Goal: Information Seeking & Learning: Understand process/instructions

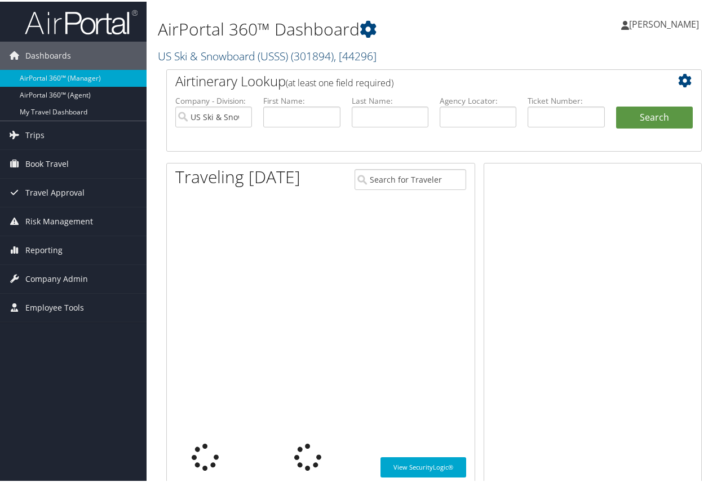
drag, startPoint x: 241, startPoint y: 52, endPoint x: 324, endPoint y: 47, distance: 83.6
click at [241, 52] on link "US Ski & Snowboard (USSS) ( 301894 ) , [ 44296 ]" at bounding box center [267, 54] width 219 height 15
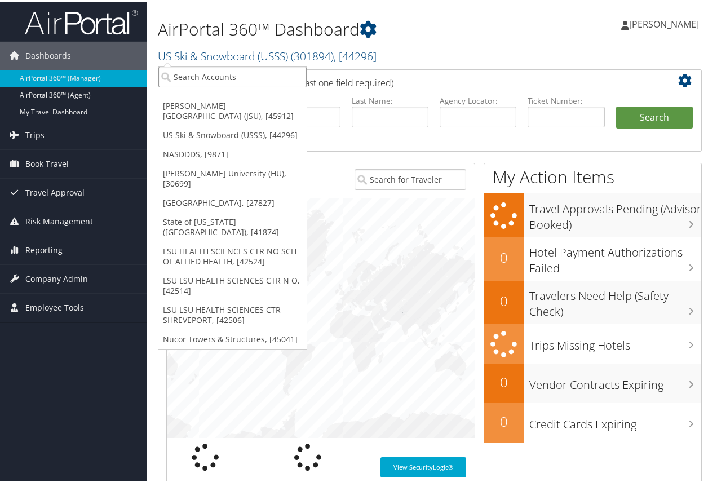
click at [190, 77] on input "search" at bounding box center [232, 75] width 148 height 21
type input "u"
type input "m"
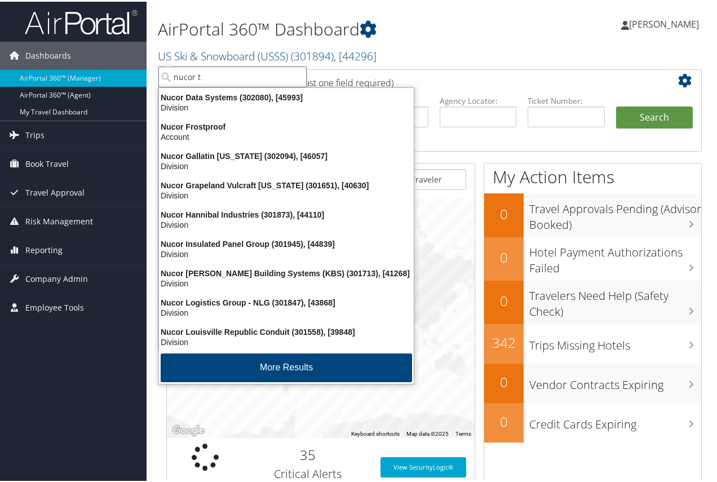
type input "nucor to"
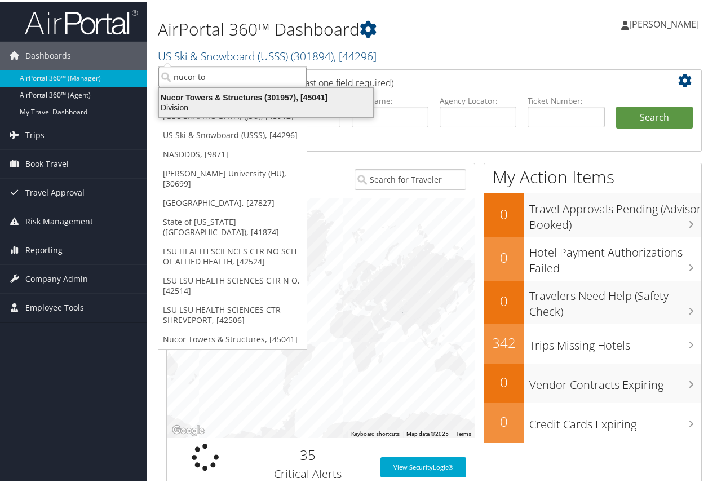
click at [232, 95] on div "Nucor Towers & Structures (301957), [45041]" at bounding box center [266, 96] width 228 height 10
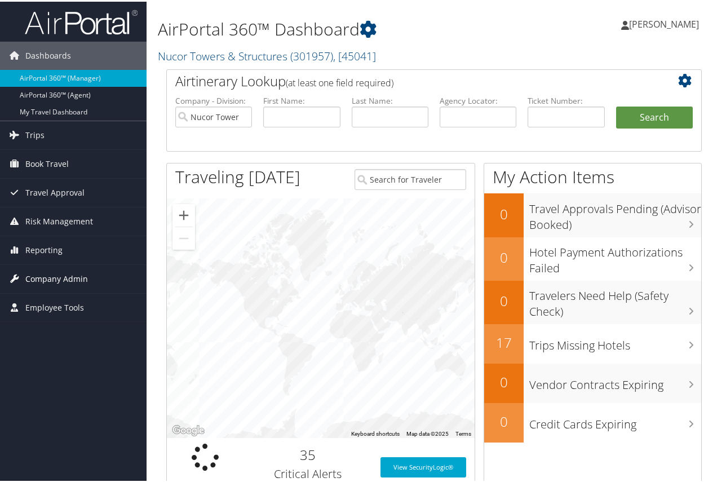
click at [43, 278] on span "Company Admin" at bounding box center [56, 277] width 63 height 28
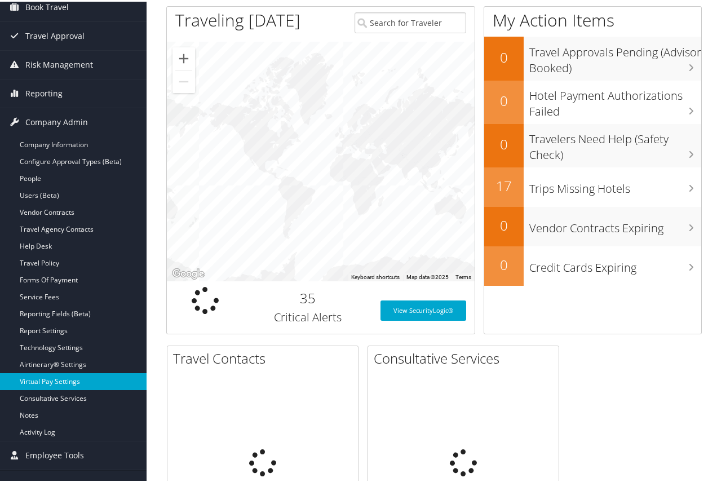
scroll to position [169, 0]
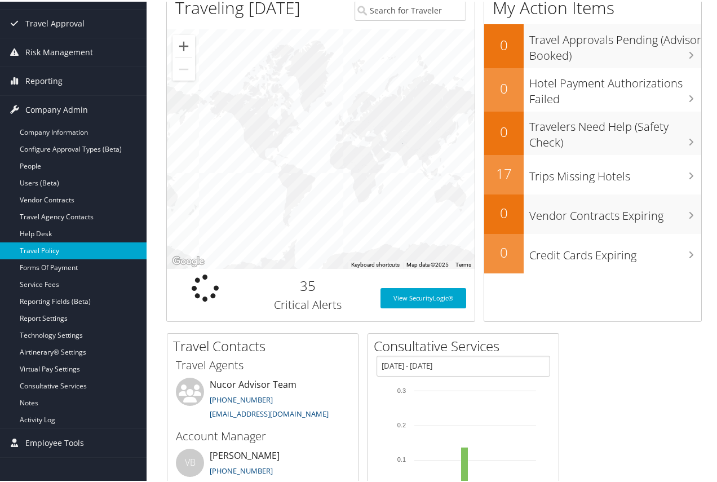
click at [42, 248] on link "Travel Policy" at bounding box center [73, 249] width 146 height 17
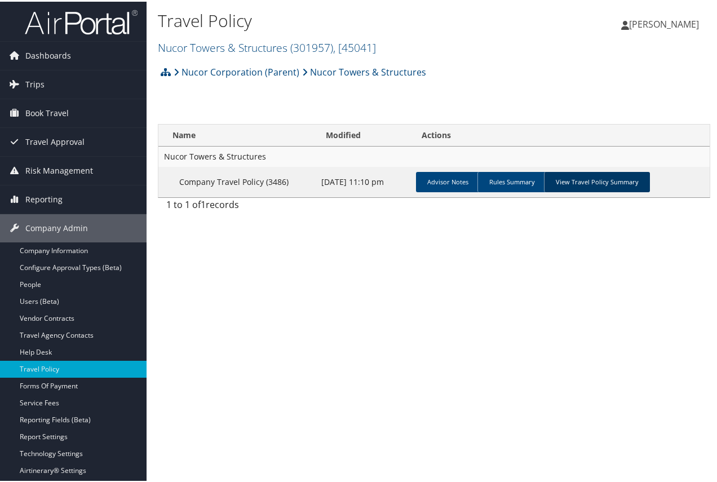
click at [602, 178] on link "View Travel Policy Summary" at bounding box center [597, 180] width 106 height 20
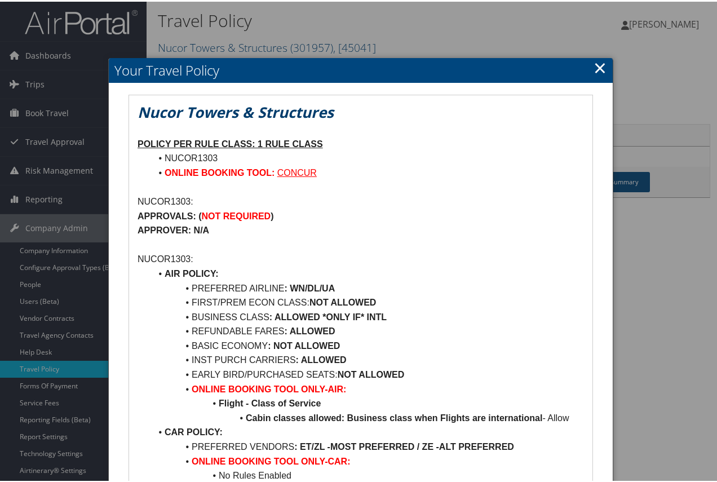
click at [597, 68] on link "×" at bounding box center [599, 66] width 13 height 23
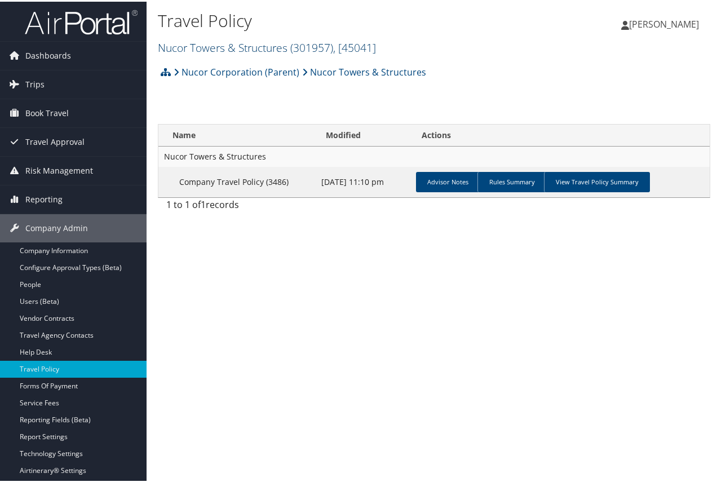
click at [214, 38] on link "Nucor Towers & Structures ( 301957 ) , [ 45041 ]" at bounding box center [267, 45] width 218 height 15
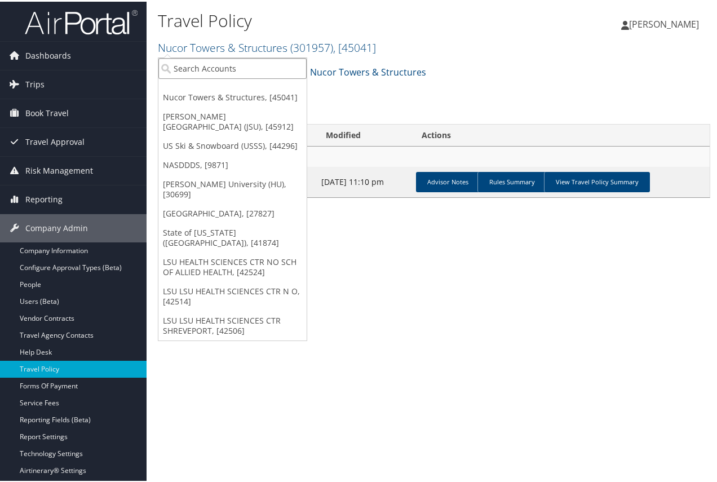
click at [191, 68] on input "search" at bounding box center [232, 66] width 148 height 21
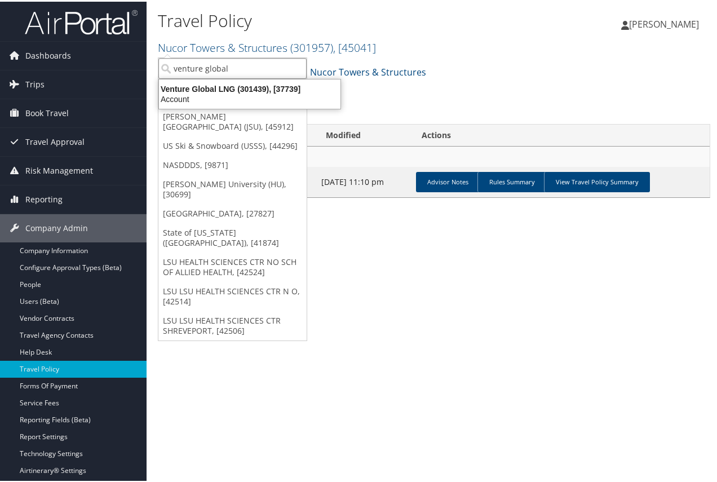
type input "venture global"
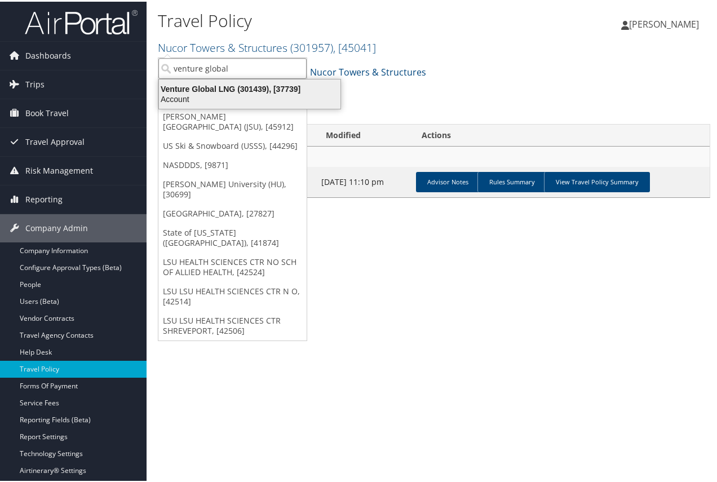
click at [248, 88] on div "Venture Global LNG (301439), [37739]" at bounding box center [249, 87] width 195 height 10
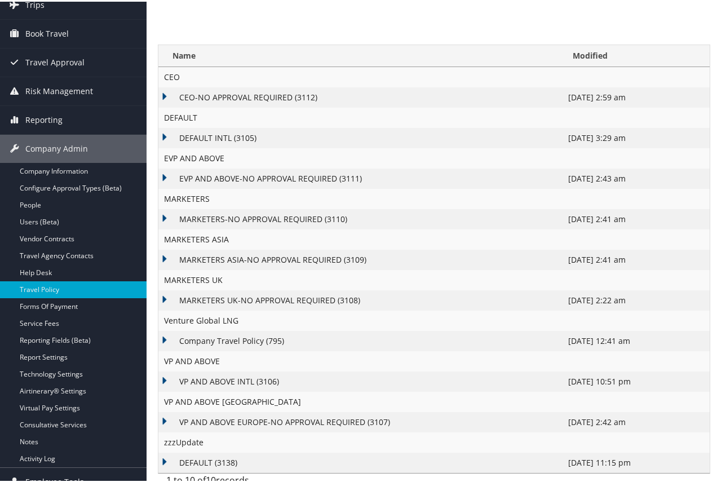
scroll to position [92, 0]
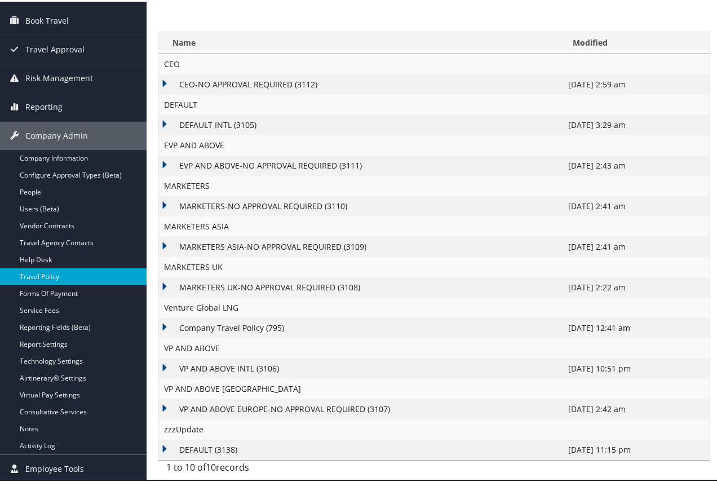
click at [166, 285] on td "MARKETERS UK-NO APPROVAL REQUIRED (3108)" at bounding box center [360, 286] width 404 height 20
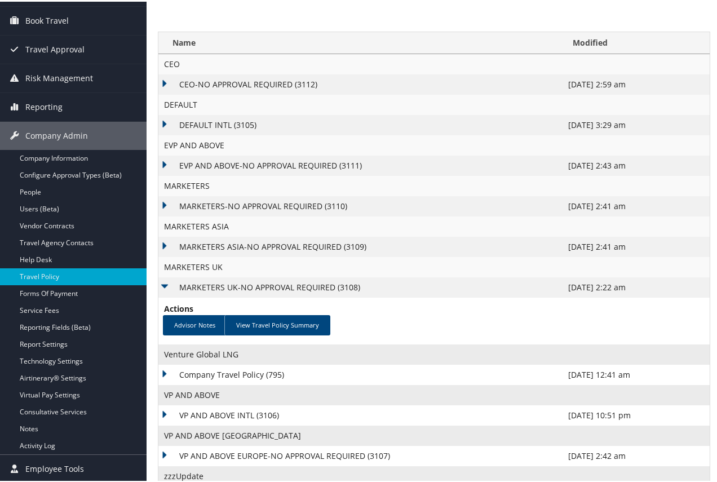
scroll to position [135, 0]
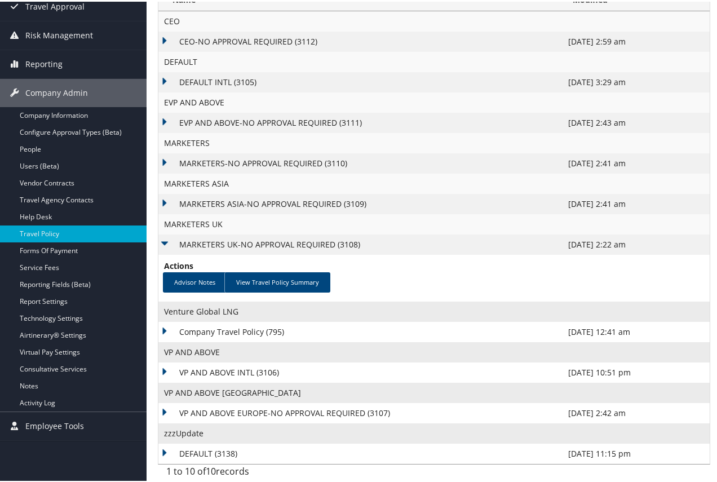
click at [166, 365] on td "VP AND ABOVE INTL (3106)" at bounding box center [360, 371] width 404 height 20
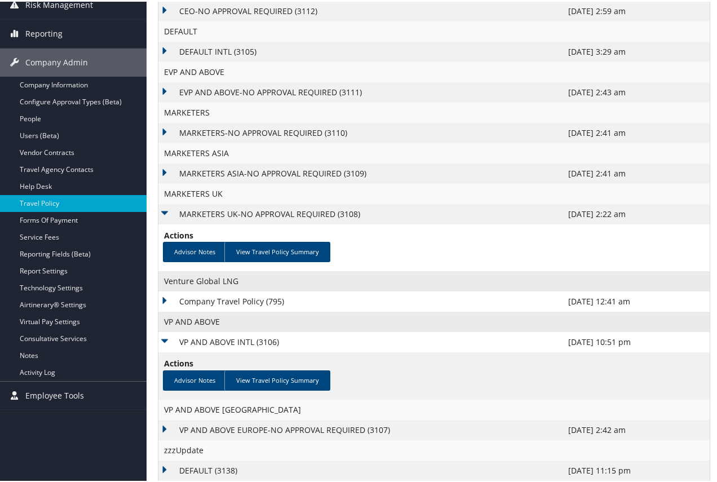
scroll to position [183, 0]
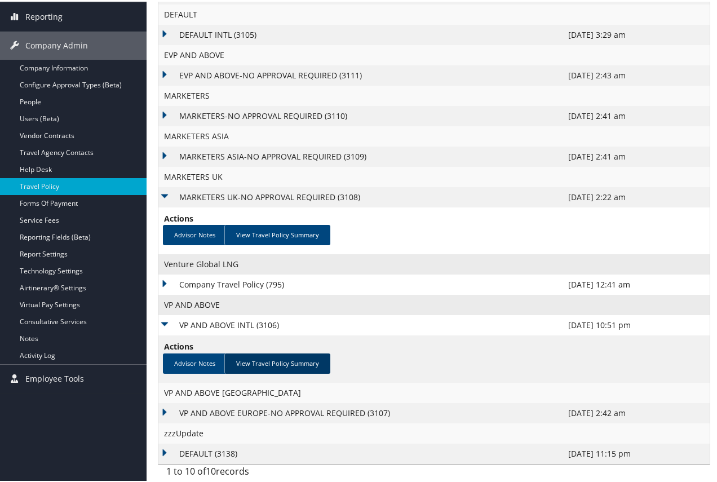
click at [281, 359] on link "View Travel Policy Summary" at bounding box center [277, 362] width 106 height 20
click at [285, 362] on link "View Travel Policy Summary" at bounding box center [277, 362] width 106 height 20
click at [305, 361] on link "View Travel Policy Summary" at bounding box center [277, 362] width 106 height 20
click at [252, 359] on link "View Travel Policy Summary" at bounding box center [277, 362] width 106 height 20
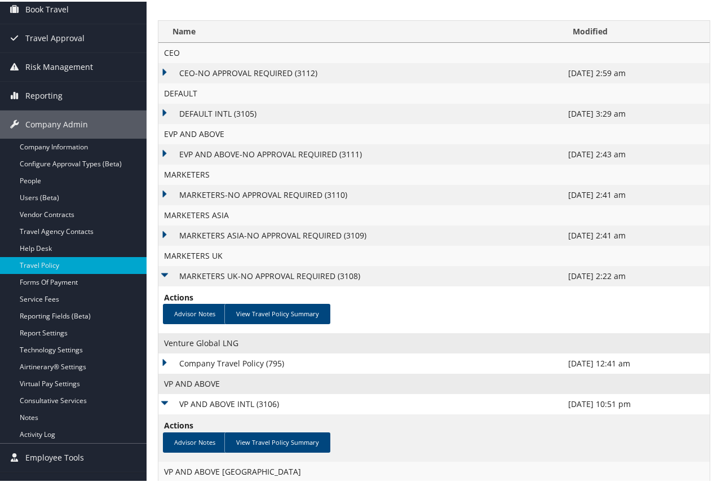
scroll to position [0, 0]
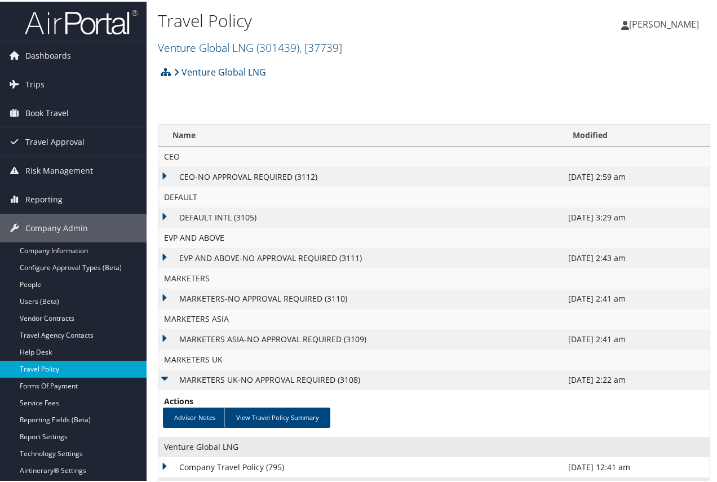
click at [53, 365] on link "Travel Policy" at bounding box center [73, 367] width 146 height 17
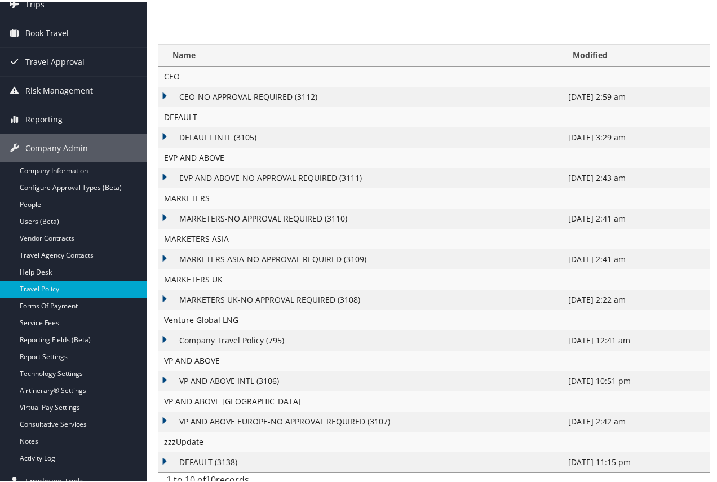
scroll to position [92, 0]
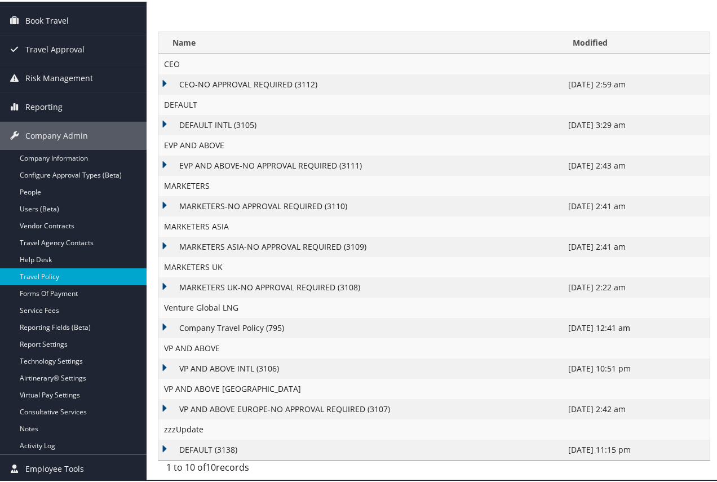
click at [167, 324] on td "Company Travel Policy (795)" at bounding box center [360, 326] width 404 height 20
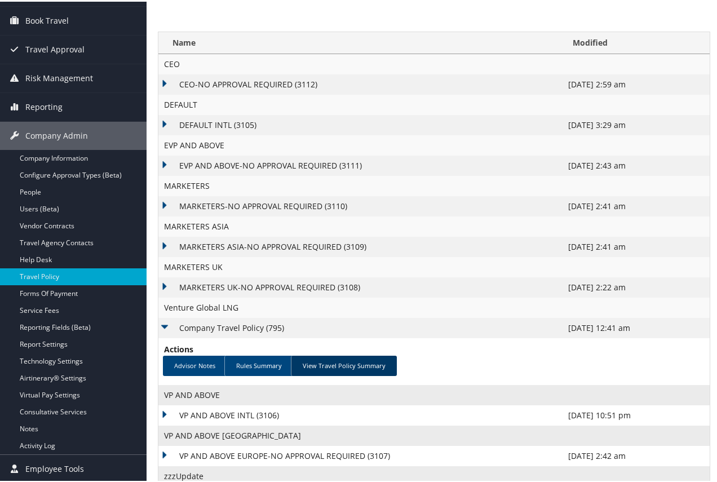
click at [336, 366] on link "View Travel Policy Summary" at bounding box center [344, 364] width 106 height 20
click at [339, 365] on link "View Travel Policy Summary" at bounding box center [344, 364] width 106 height 20
click at [313, 364] on link "View Travel Policy Summary" at bounding box center [344, 364] width 106 height 20
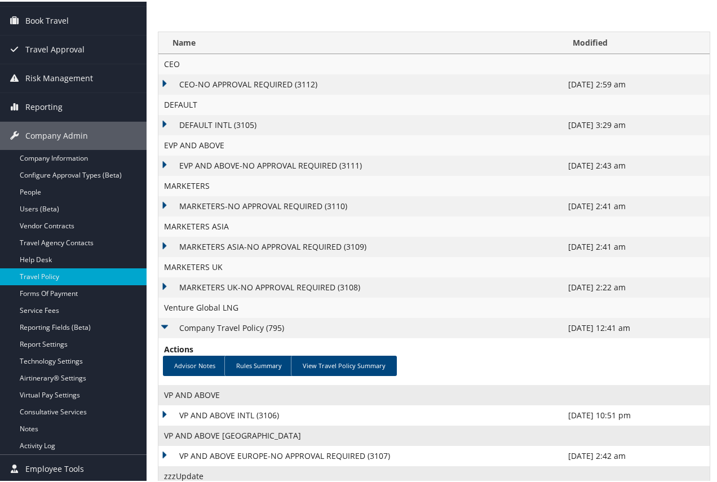
click at [165, 122] on td "DEFAULT INTL (3105)" at bounding box center [360, 123] width 404 height 20
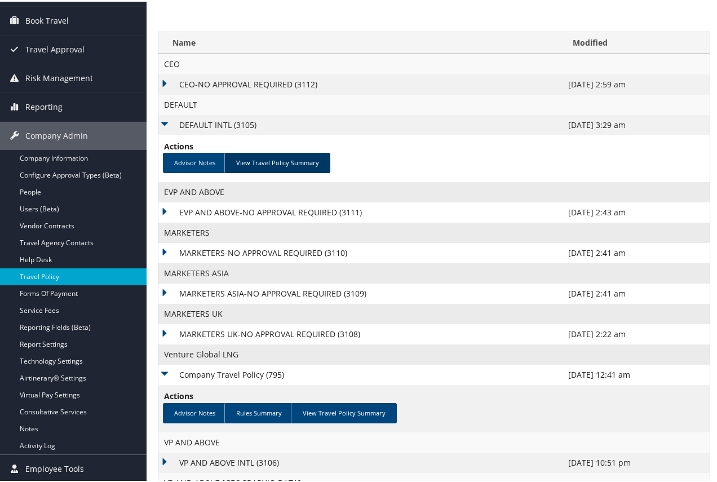
click at [273, 158] on link "View Travel Policy Summary" at bounding box center [277, 161] width 106 height 20
click at [274, 158] on link "View Travel Policy Summary" at bounding box center [277, 161] width 106 height 20
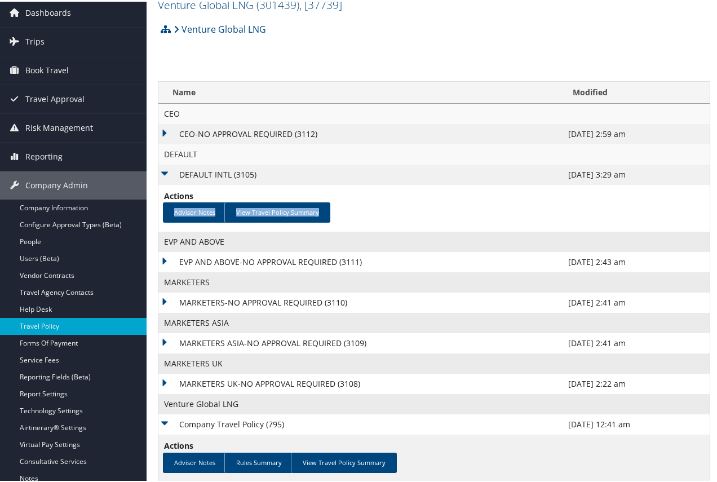
scroll to position [0, 0]
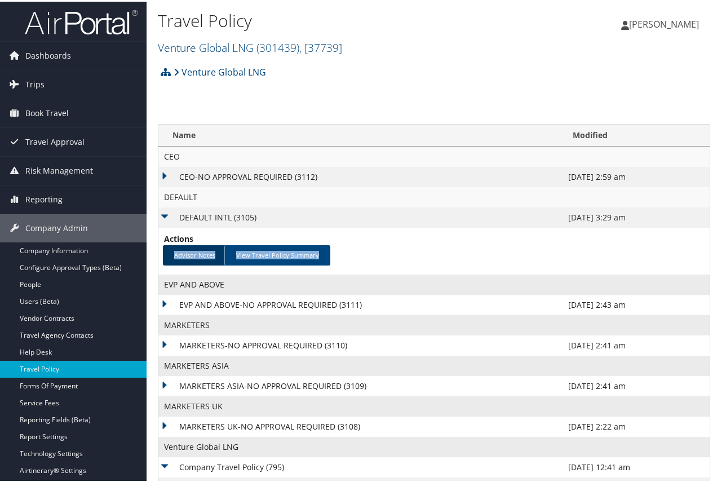
click at [193, 250] on link "Advisor Notes" at bounding box center [195, 253] width 64 height 20
click at [201, 253] on link "Advisor Notes" at bounding box center [195, 253] width 64 height 20
click at [256, 251] on link "View Travel Policy Summary" at bounding box center [277, 253] width 106 height 20
click at [44, 51] on span "Dashboards" at bounding box center [48, 54] width 46 height 28
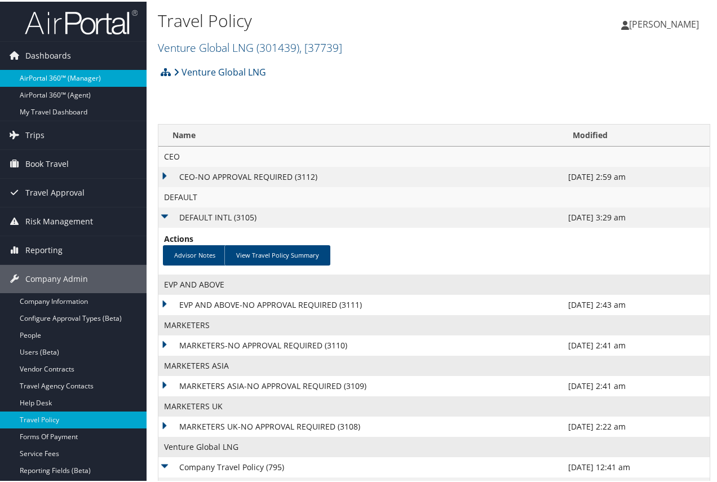
click at [69, 75] on link "AirPortal 360™ (Manager)" at bounding box center [73, 76] width 146 height 17
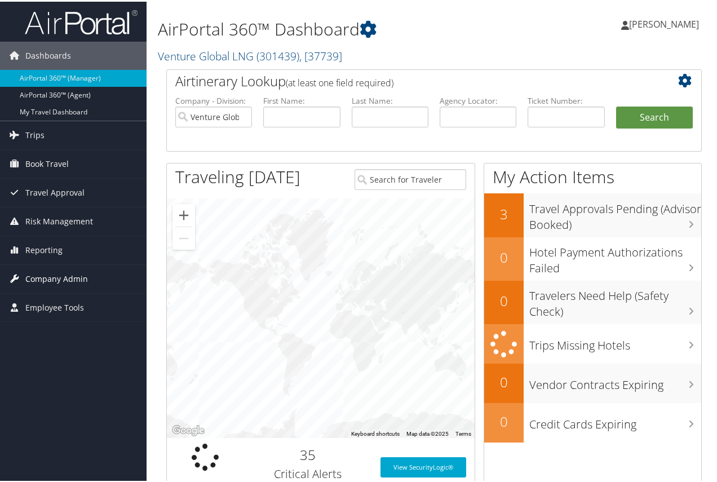
click at [42, 275] on span "Company Admin" at bounding box center [56, 277] width 63 height 28
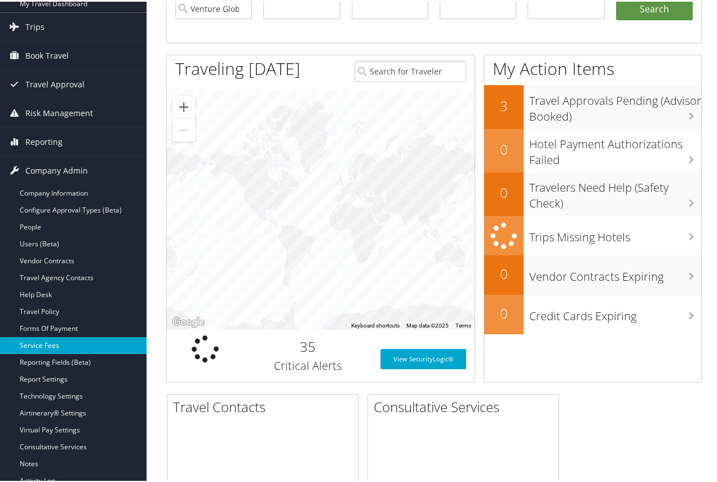
scroll to position [113, 0]
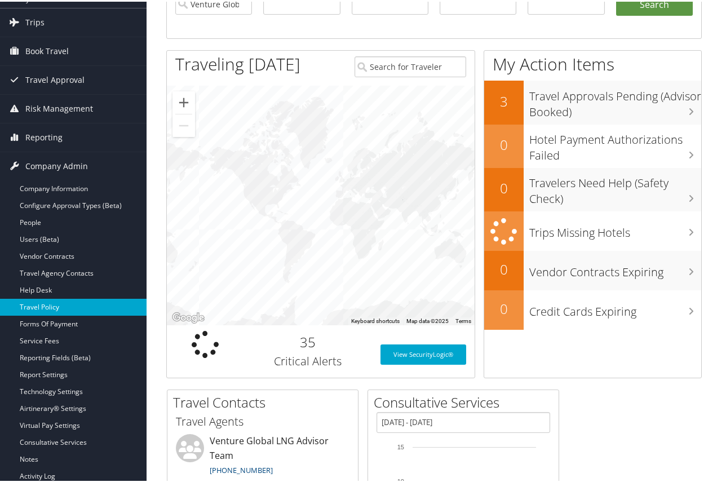
click at [46, 303] on link "Travel Policy" at bounding box center [73, 305] width 146 height 17
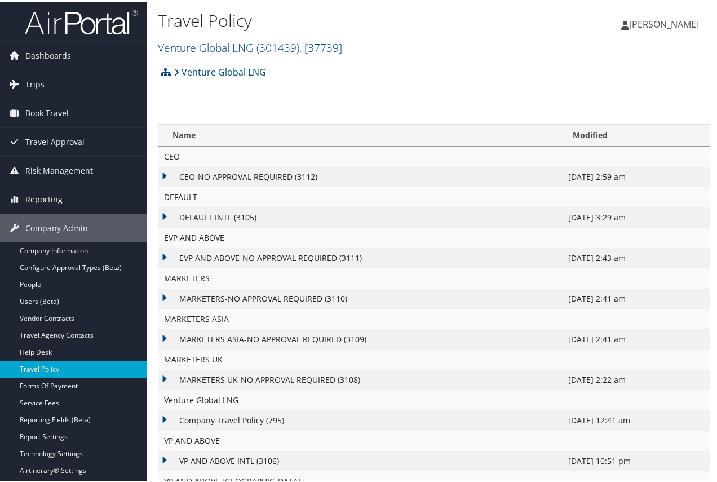
click at [164, 214] on td "DEFAULT INTL (3105)" at bounding box center [360, 216] width 404 height 20
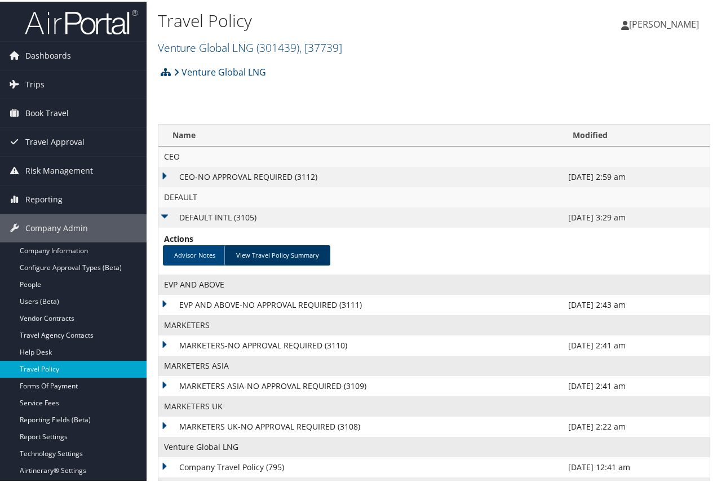
click at [266, 250] on link "View Travel Policy Summary" at bounding box center [277, 253] width 106 height 20
drag, startPoint x: 278, startPoint y: 252, endPoint x: 216, endPoint y: 87, distance: 175.8
click at [216, 87] on div "Venture Global LNG Account Structure Venture Global LNG (301439) ACTIVE Create …" at bounding box center [434, 74] width 552 height 30
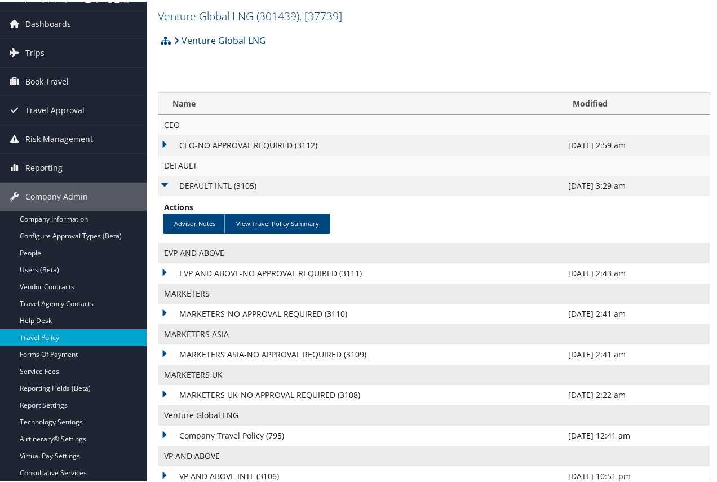
scroll to position [23, 0]
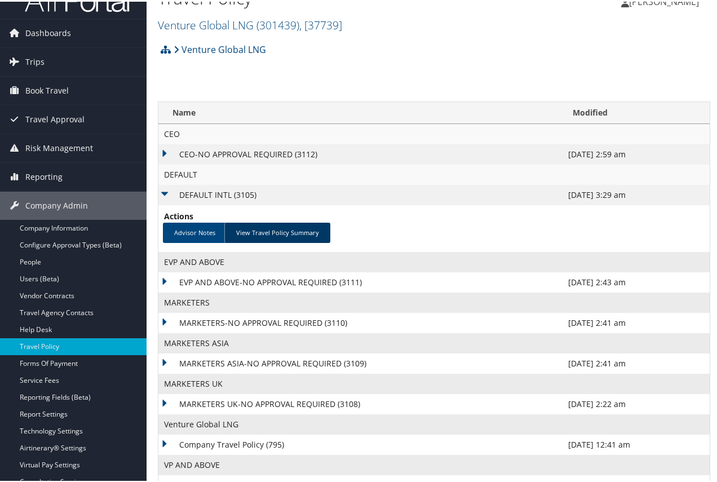
click at [313, 232] on link "View Travel Policy Summary" at bounding box center [277, 231] width 106 height 20
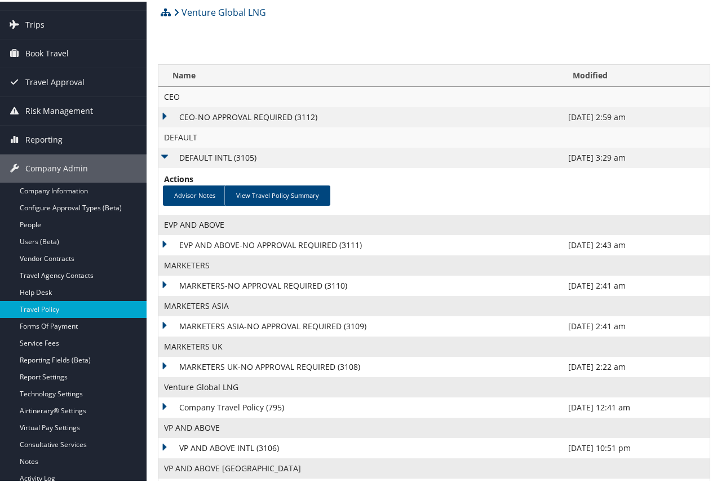
scroll to position [135, 0]
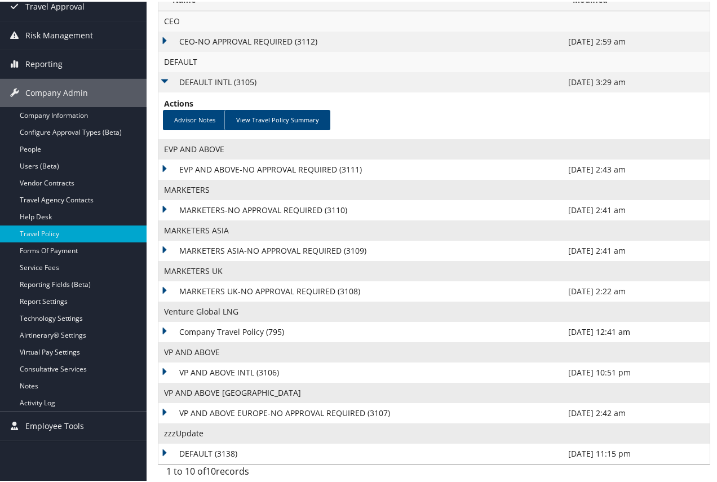
click at [166, 453] on td "DEFAULT (3138)" at bounding box center [360, 452] width 404 height 20
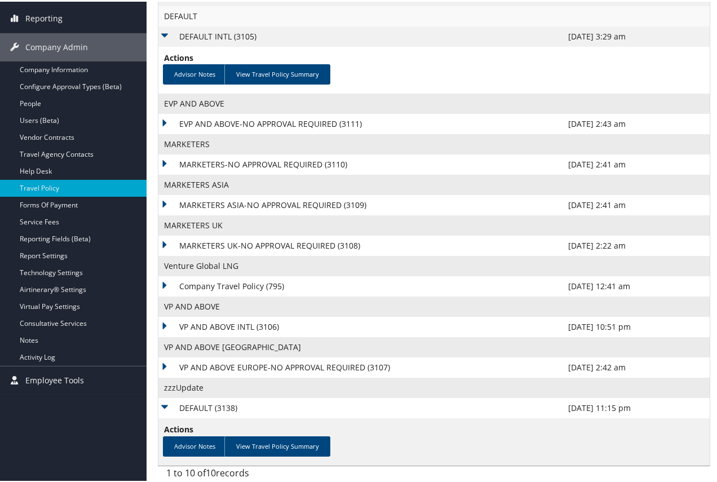
scroll to position [183, 0]
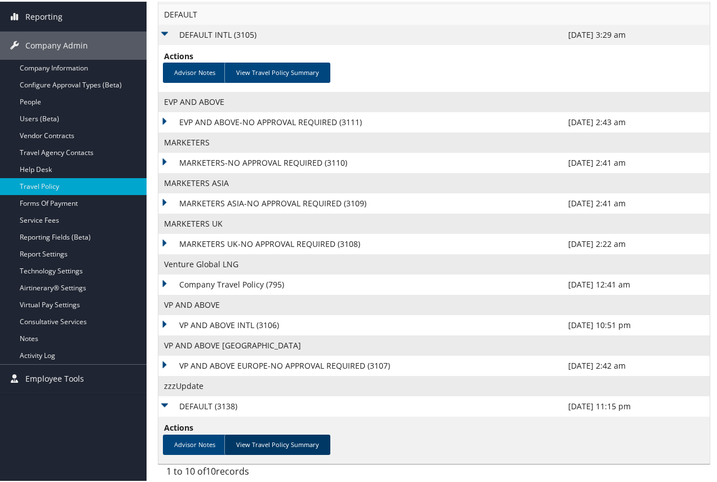
click at [281, 443] on link "View Travel Policy Summary" at bounding box center [277, 443] width 106 height 20
click at [292, 441] on link "View Travel Policy Summary" at bounding box center [277, 443] width 106 height 20
click at [282, 442] on link "View Travel Policy Summary" at bounding box center [277, 443] width 106 height 20
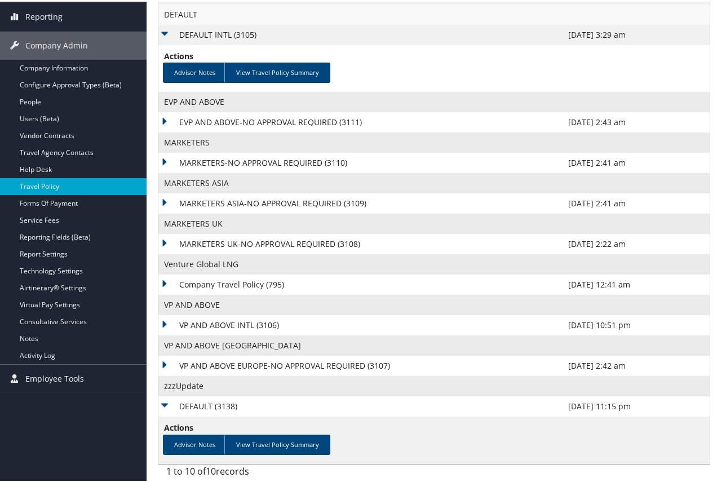
click at [162, 285] on td "Company Travel Policy (795)" at bounding box center [360, 283] width 404 height 20
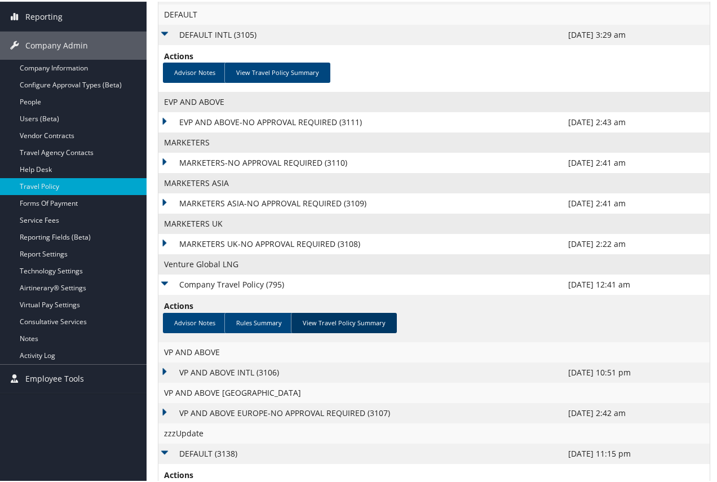
click at [334, 321] on link "View Travel Policy Summary" at bounding box center [344, 321] width 106 height 20
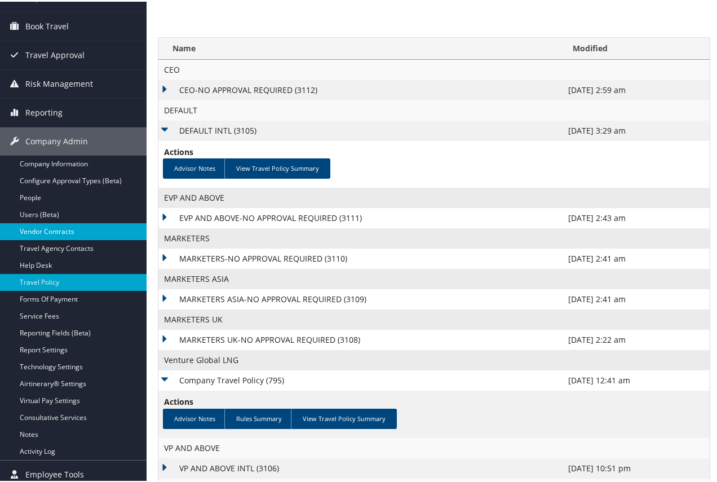
scroll to position [0, 0]
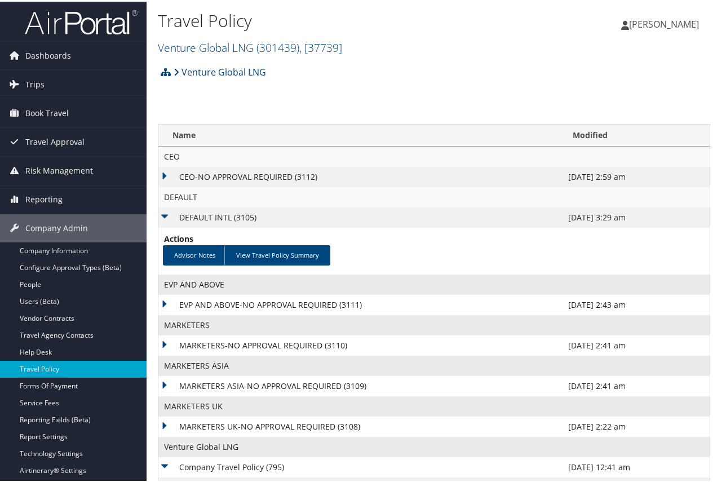
click at [359, 81] on div "Venture Global LNG Account Structure Venture Global LNG (301439) ACTIVE Create …" at bounding box center [434, 74] width 552 height 30
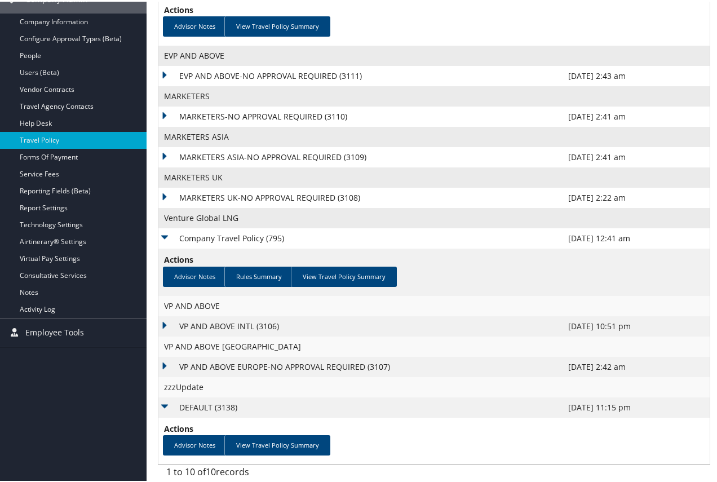
scroll to position [229, 0]
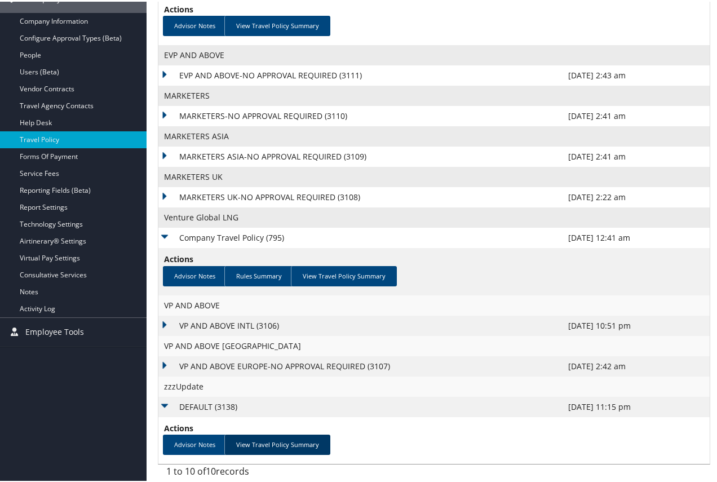
click at [281, 443] on link "View Travel Policy Summary" at bounding box center [277, 443] width 106 height 20
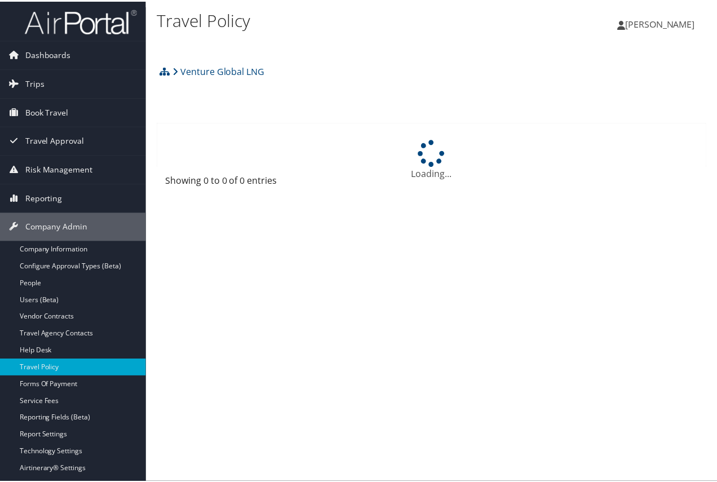
scroll to position [92, 0]
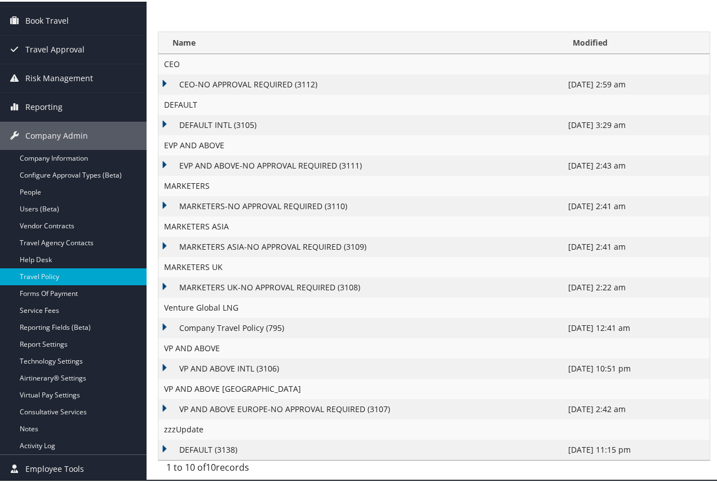
click at [165, 448] on td "DEFAULT (3138)" at bounding box center [360, 448] width 404 height 20
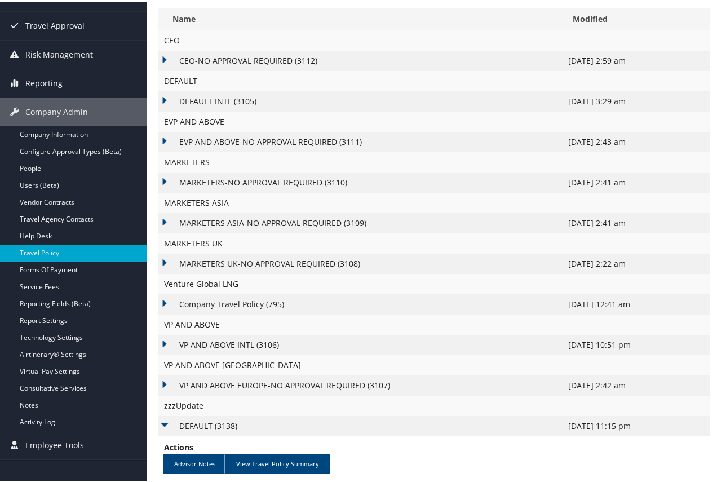
scroll to position [135, 0]
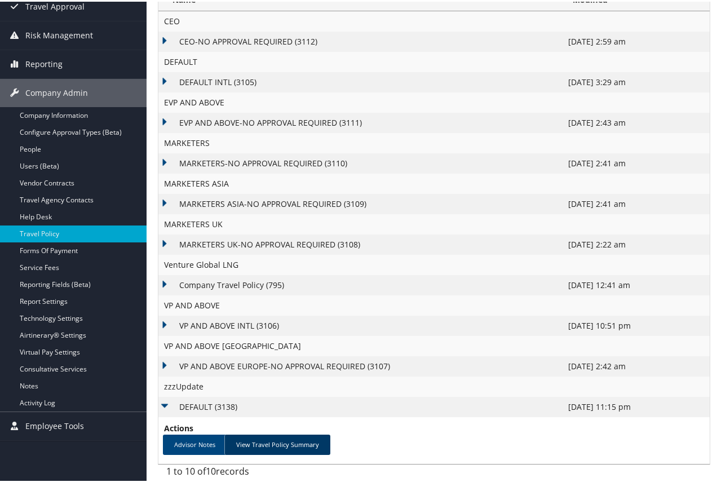
click at [285, 440] on link "View Travel Policy Summary" at bounding box center [277, 443] width 106 height 20
click at [292, 441] on link "View Travel Policy Summary" at bounding box center [277, 443] width 106 height 20
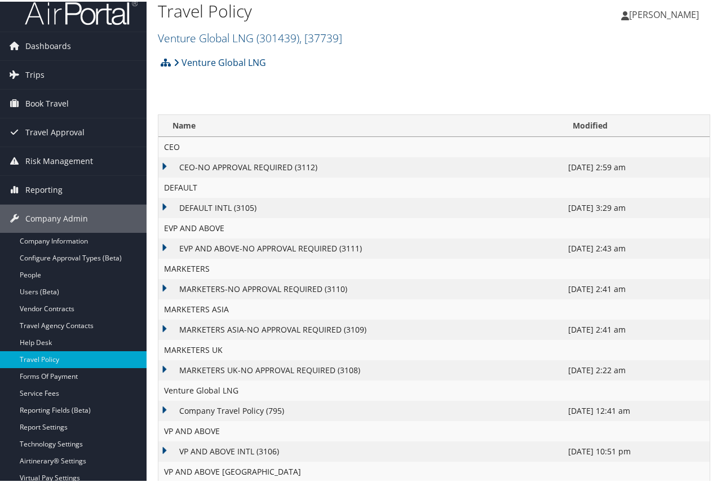
scroll to position [0, 0]
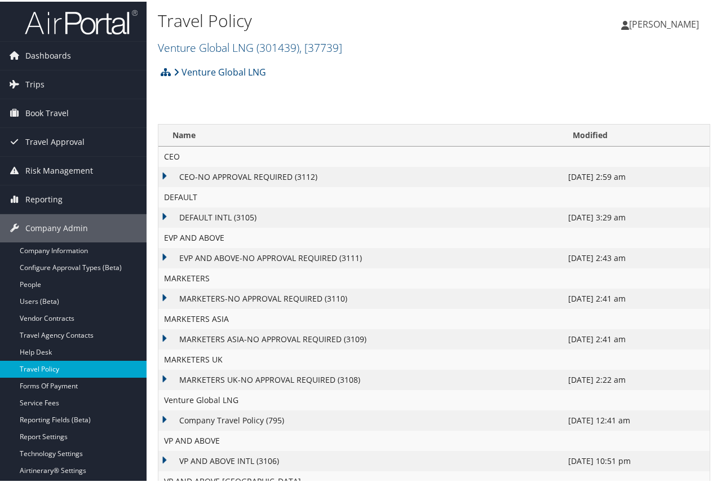
click at [56, 367] on link "Travel Policy" at bounding box center [73, 367] width 146 height 17
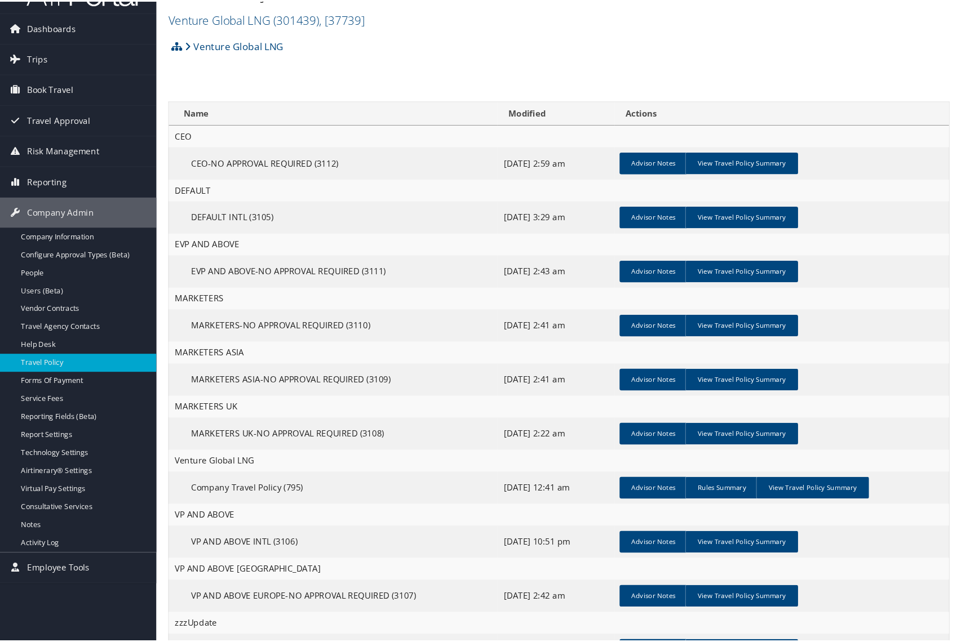
scroll to position [28, 0]
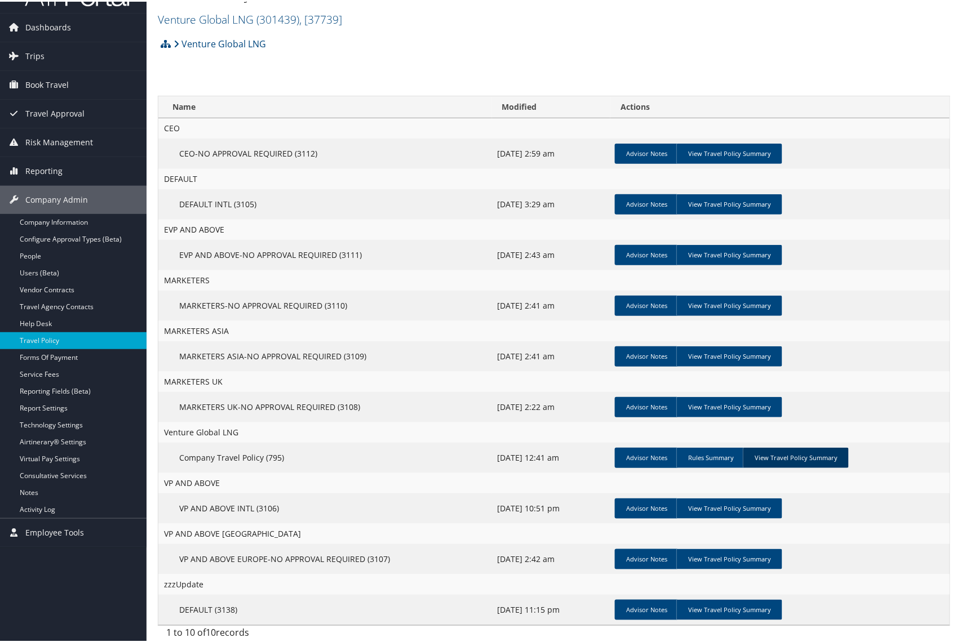
click at [716, 453] on link "View Travel Policy Summary" at bounding box center [796, 456] width 106 height 20
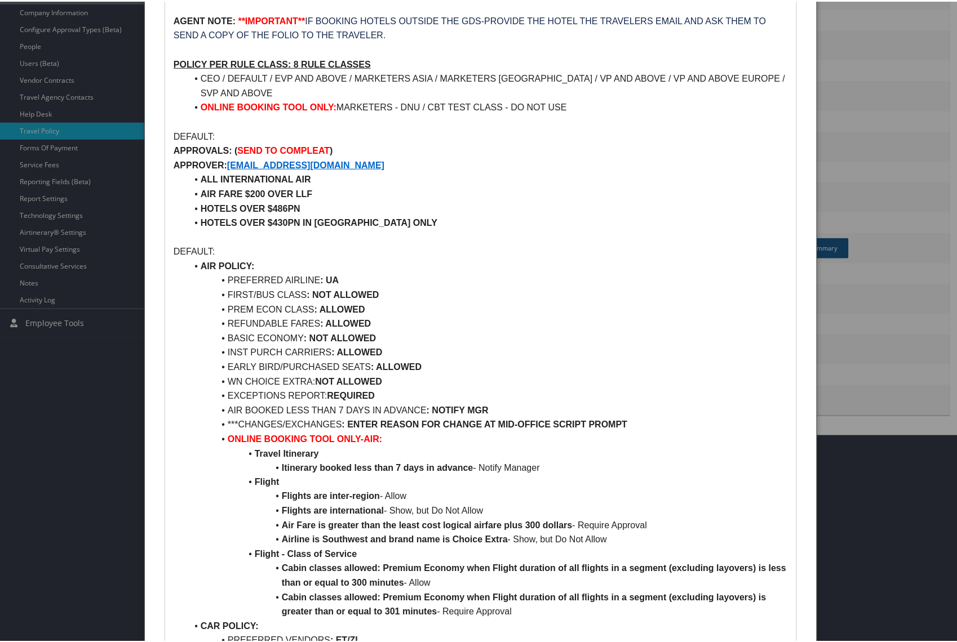
scroll to position [254, 0]
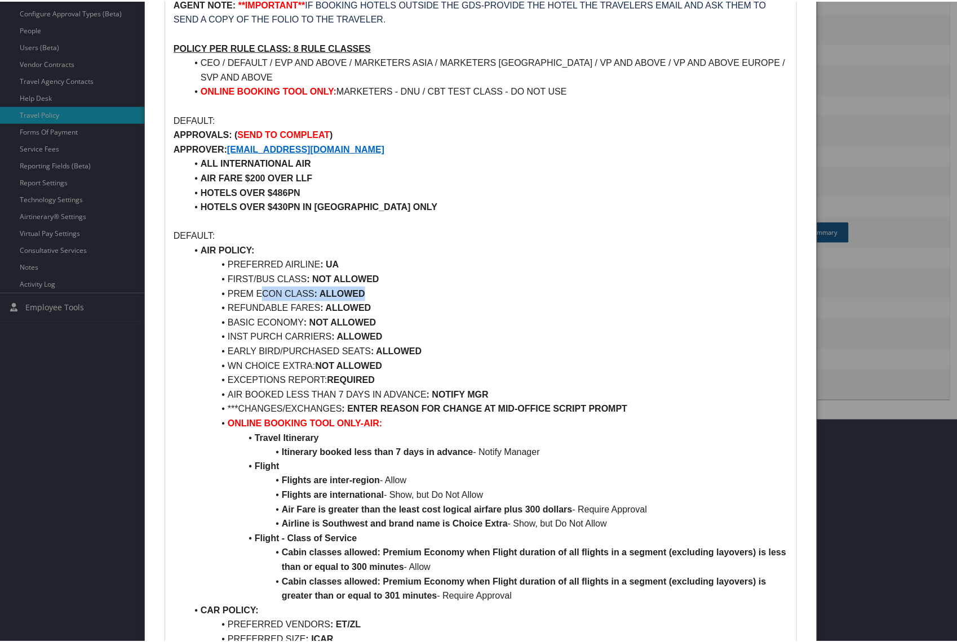
drag, startPoint x: 369, startPoint y: 278, endPoint x: 260, endPoint y: 272, distance: 109.0
click at [260, 285] on li "PREM ECON CLASS : ALLOWED" at bounding box center [487, 292] width 601 height 15
click at [372, 285] on li "PREM ECON CLASS : ALLOWED" at bounding box center [487, 292] width 601 height 15
drag, startPoint x: 373, startPoint y: 291, endPoint x: 230, endPoint y: 296, distance: 143.2
click at [230, 299] on li "REFUNDABLE FARES : ALLOWED" at bounding box center [487, 306] width 601 height 15
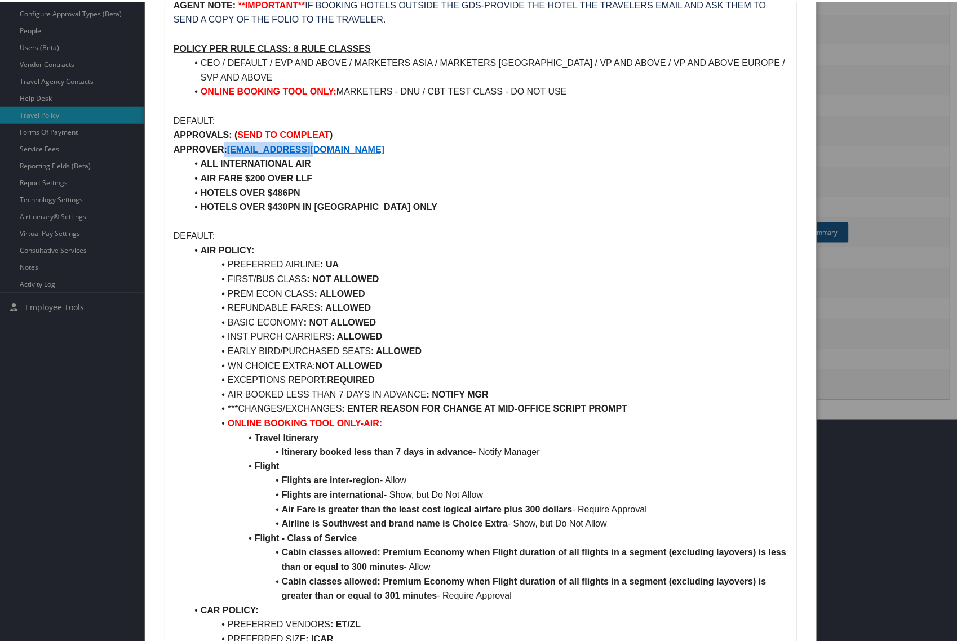
drag, startPoint x: 335, startPoint y: 134, endPoint x: 224, endPoint y: 136, distance: 111.0
click at [224, 141] on p "APPROVER: [EMAIL_ADDRESS][DOMAIN_NAME]" at bounding box center [481, 148] width 614 height 15
click at [390, 170] on li "AIR FARE $200 OVER LLF" at bounding box center [487, 177] width 601 height 15
drag, startPoint x: 334, startPoint y: 129, endPoint x: 229, endPoint y: 133, distance: 105.4
click at [229, 141] on p "APPROVER: [EMAIL_ADDRESS][DOMAIN_NAME]" at bounding box center [481, 148] width 614 height 15
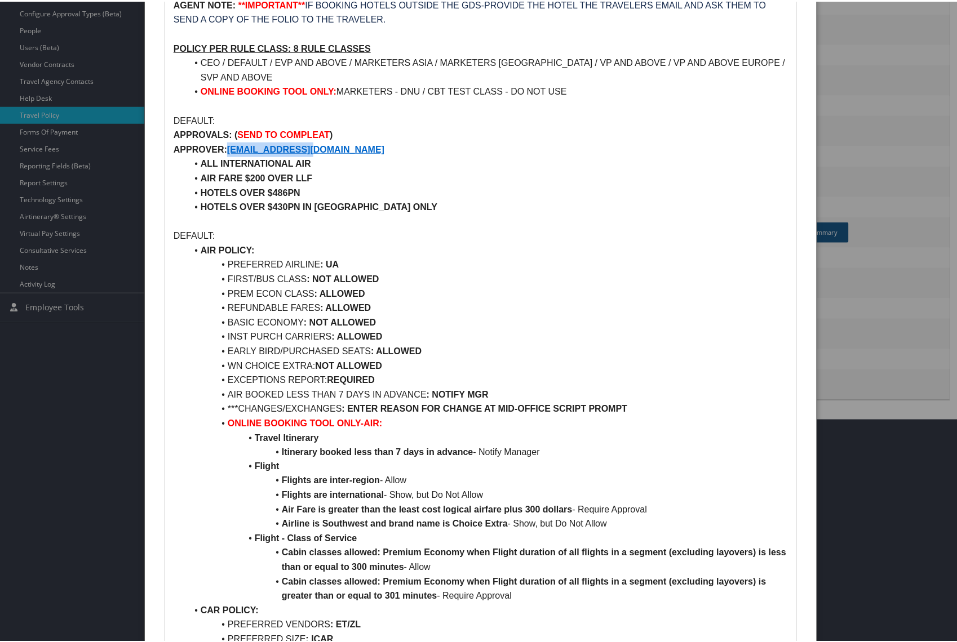
copy strong "[EMAIL_ADDRESS][DOMAIN_NAME]"
